Goal: Transaction & Acquisition: Purchase product/service

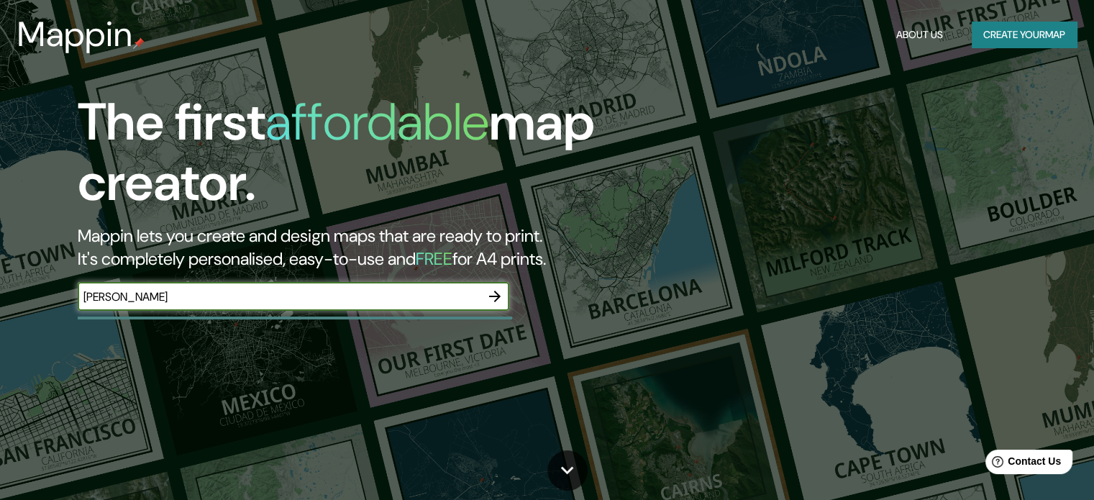
type input "[PERSON_NAME]"
click at [488, 295] on icon "button" at bounding box center [494, 296] width 17 height 17
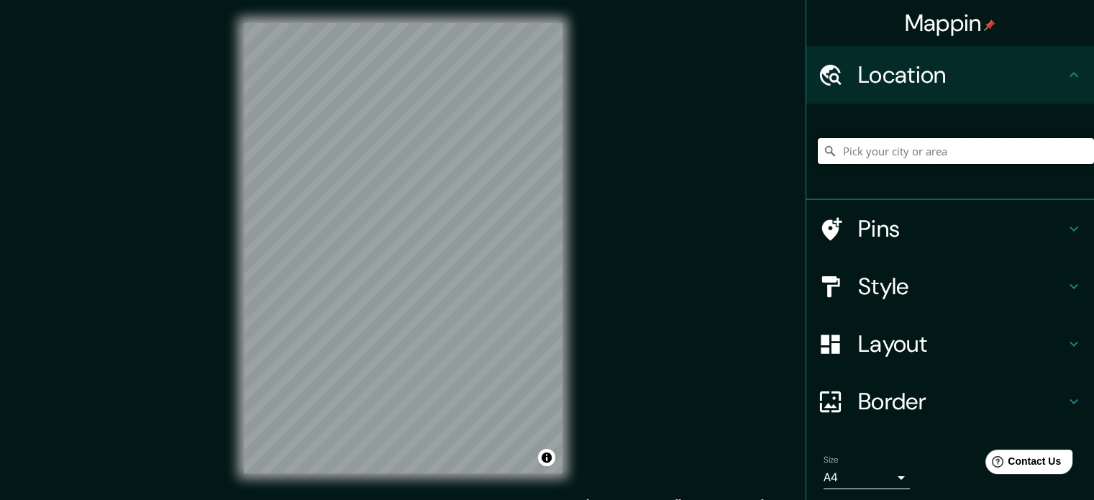
click at [886, 146] on input "Pick your city or area" at bounding box center [956, 151] width 276 height 26
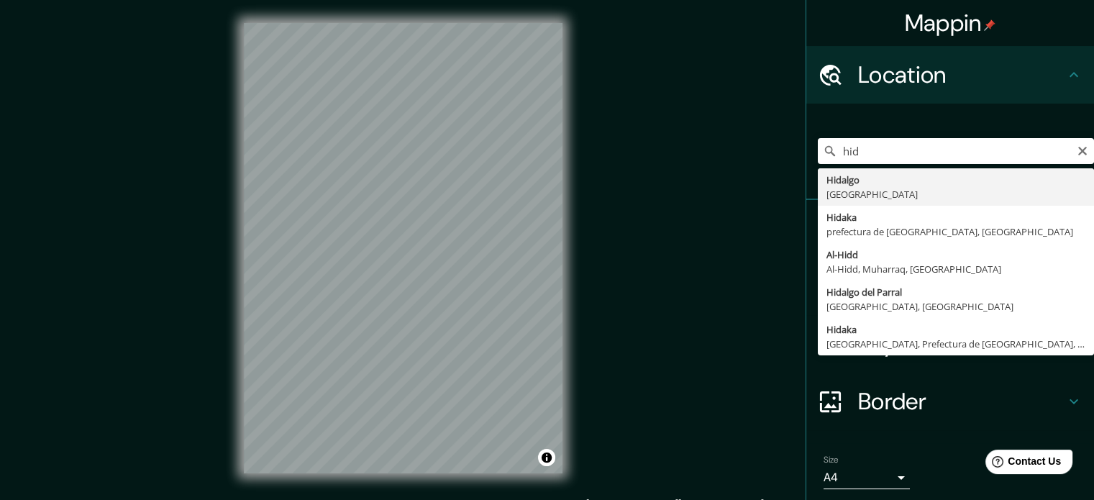
type input "[GEOGRAPHIC_DATA], [GEOGRAPHIC_DATA]"
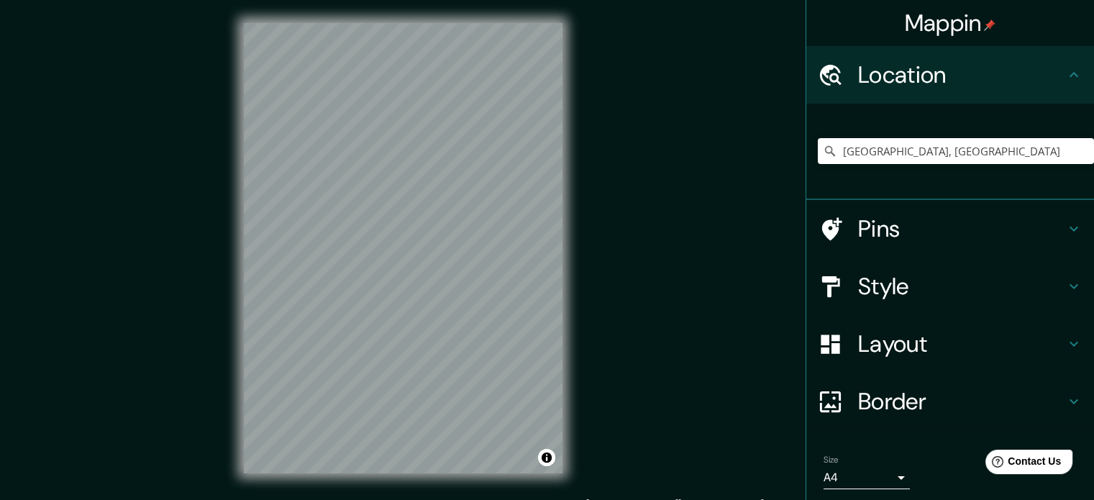
click at [950, 288] on h4 "Style" at bounding box center [961, 286] width 207 height 29
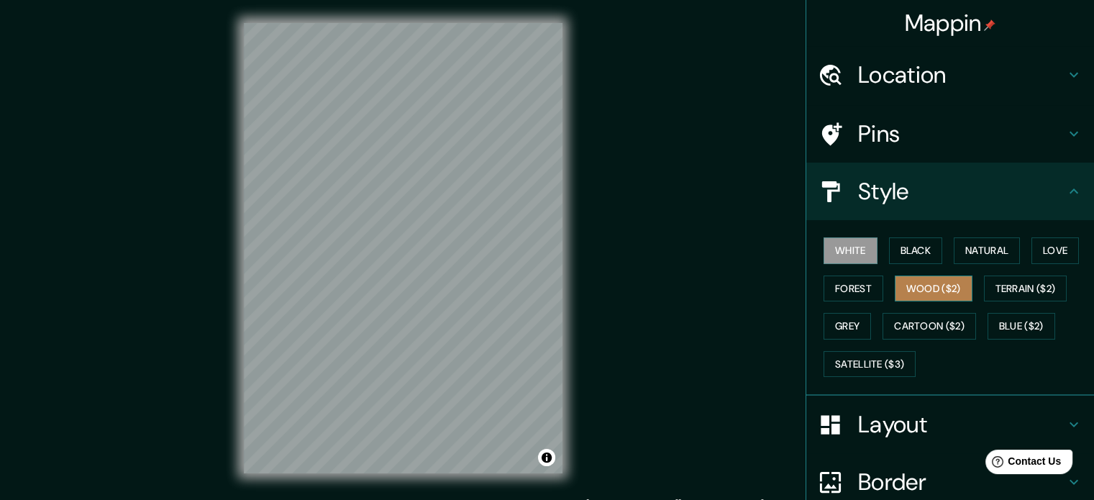
click at [933, 285] on button "Wood ($2)" at bounding box center [934, 288] width 78 height 27
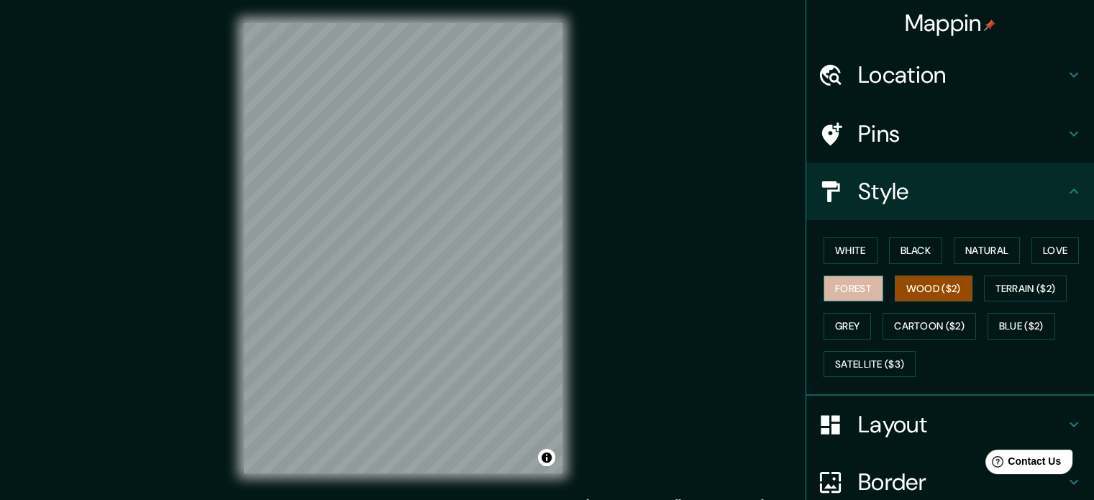
click at [849, 291] on button "Forest" at bounding box center [853, 288] width 60 height 27
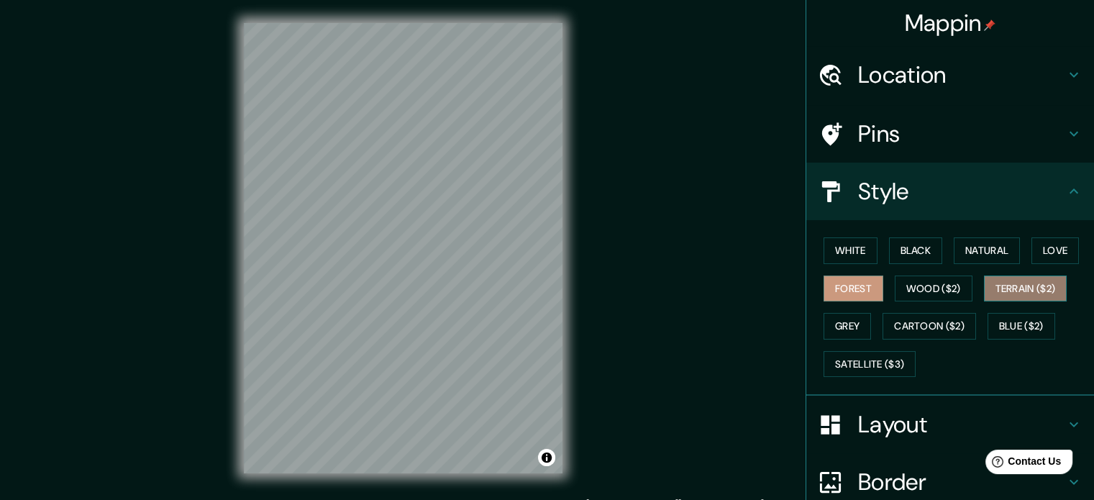
click at [1018, 286] on button "Terrain ($2)" at bounding box center [1025, 288] width 83 height 27
click at [837, 324] on button "Grey" at bounding box center [846, 326] width 47 height 27
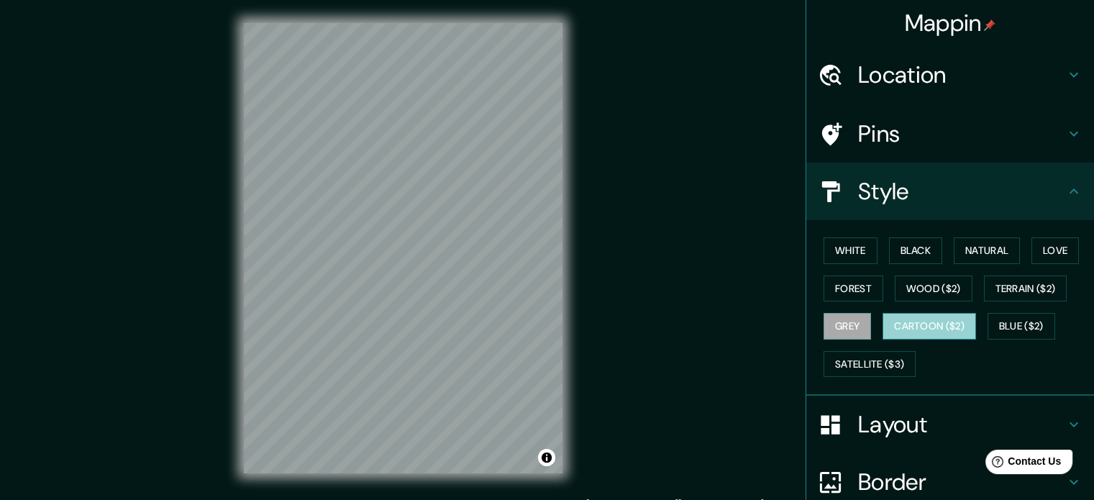
click at [896, 328] on button "Cartoon ($2)" at bounding box center [928, 326] width 93 height 27
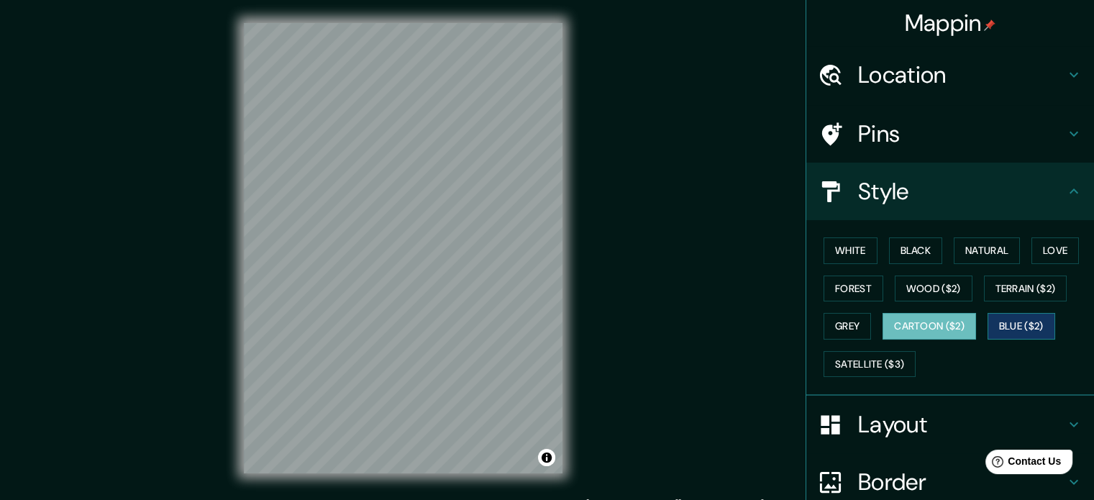
click at [1013, 314] on button "Blue ($2)" at bounding box center [1021, 326] width 68 height 27
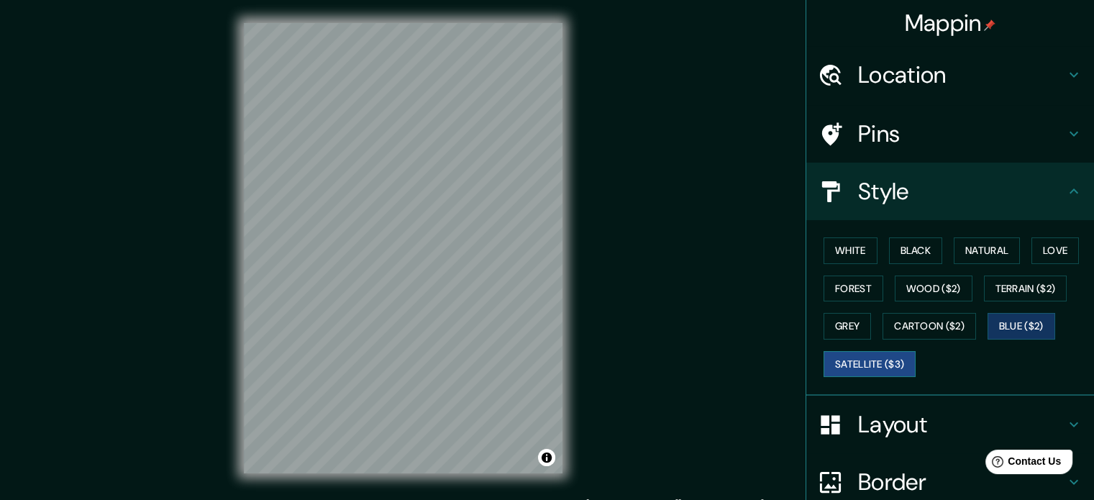
click at [882, 367] on button "Satellite ($3)" at bounding box center [869, 364] width 92 height 27
click at [846, 253] on button "White" at bounding box center [850, 250] width 54 height 27
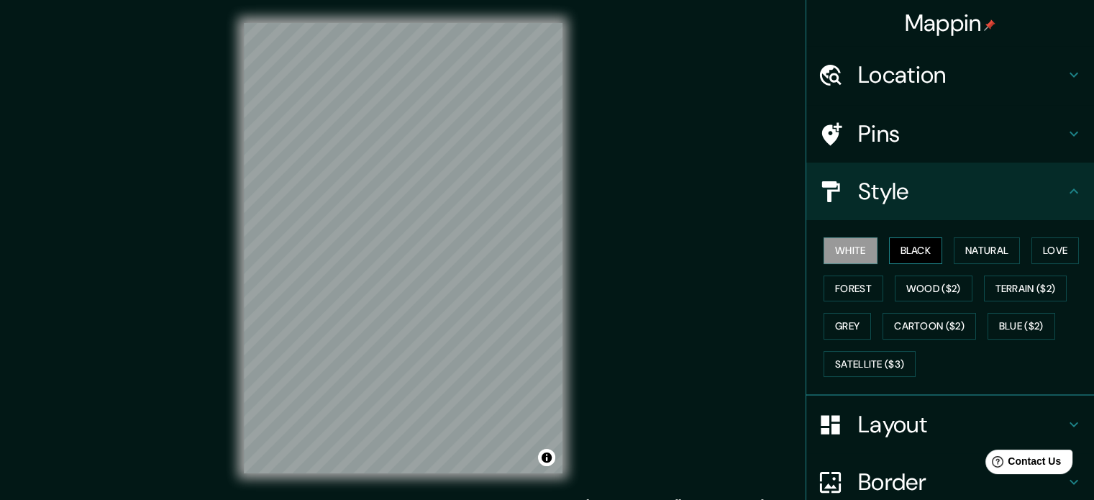
click at [895, 255] on button "Black" at bounding box center [916, 250] width 54 height 27
click at [957, 254] on button "Natural" at bounding box center [986, 250] width 66 height 27
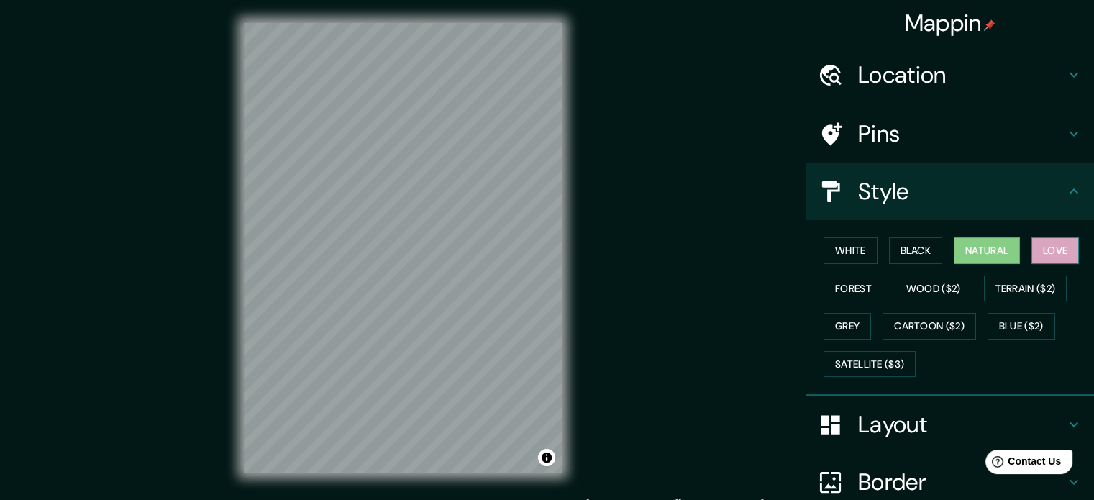
click at [1033, 249] on button "Love" at bounding box center [1054, 250] width 47 height 27
click at [825, 291] on button "Forest" at bounding box center [853, 288] width 60 height 27
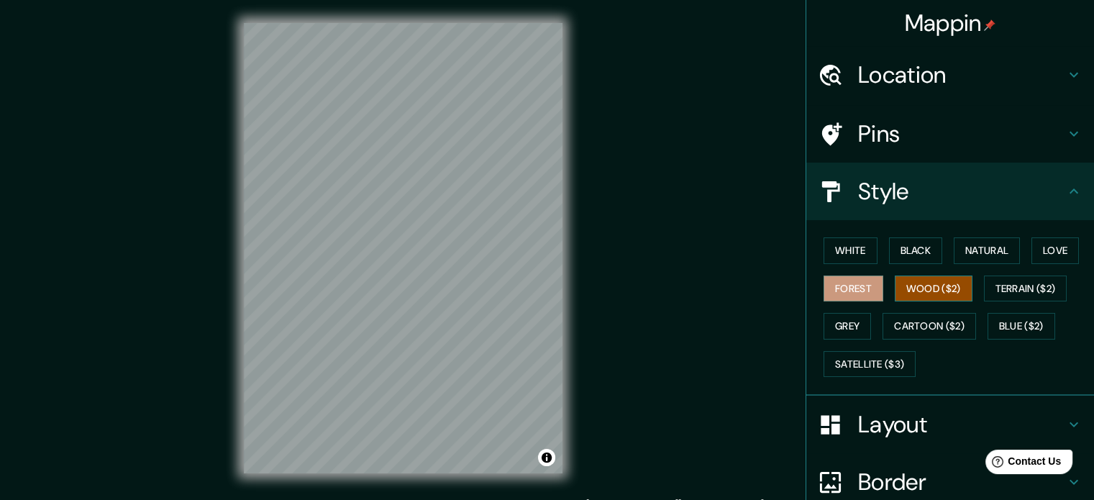
click at [901, 288] on button "Wood ($2)" at bounding box center [934, 288] width 78 height 27
click at [398, 54] on div at bounding box center [403, 54] width 12 height 12
click at [402, 53] on div at bounding box center [403, 53] width 12 height 12
click at [394, 291] on div at bounding box center [394, 290] width 12 height 12
